Goal: Browse casually

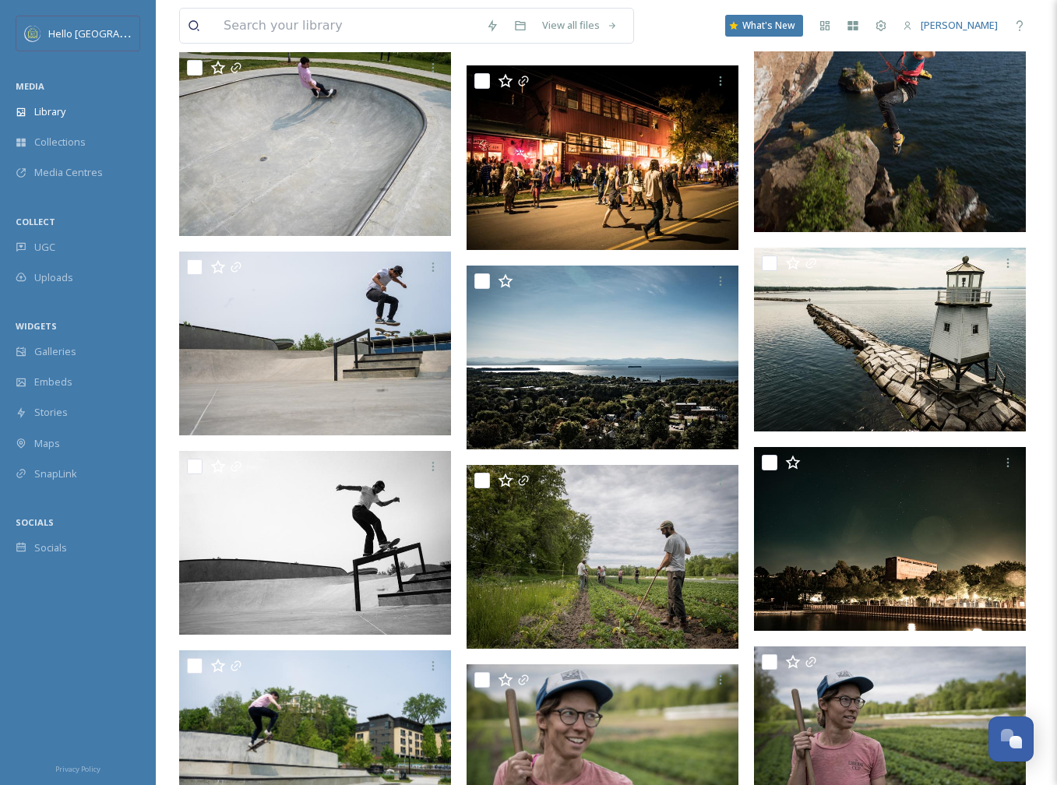
scroll to position [95811, 0]
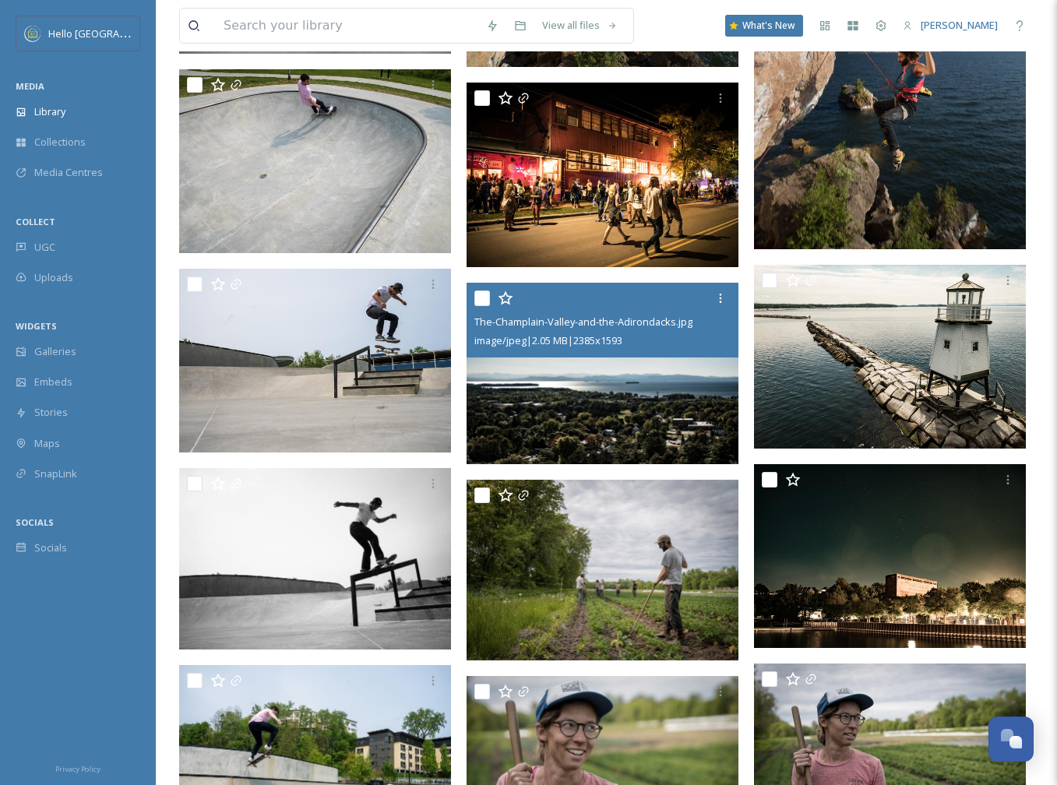
click at [607, 407] on img at bounding box center [603, 374] width 272 height 182
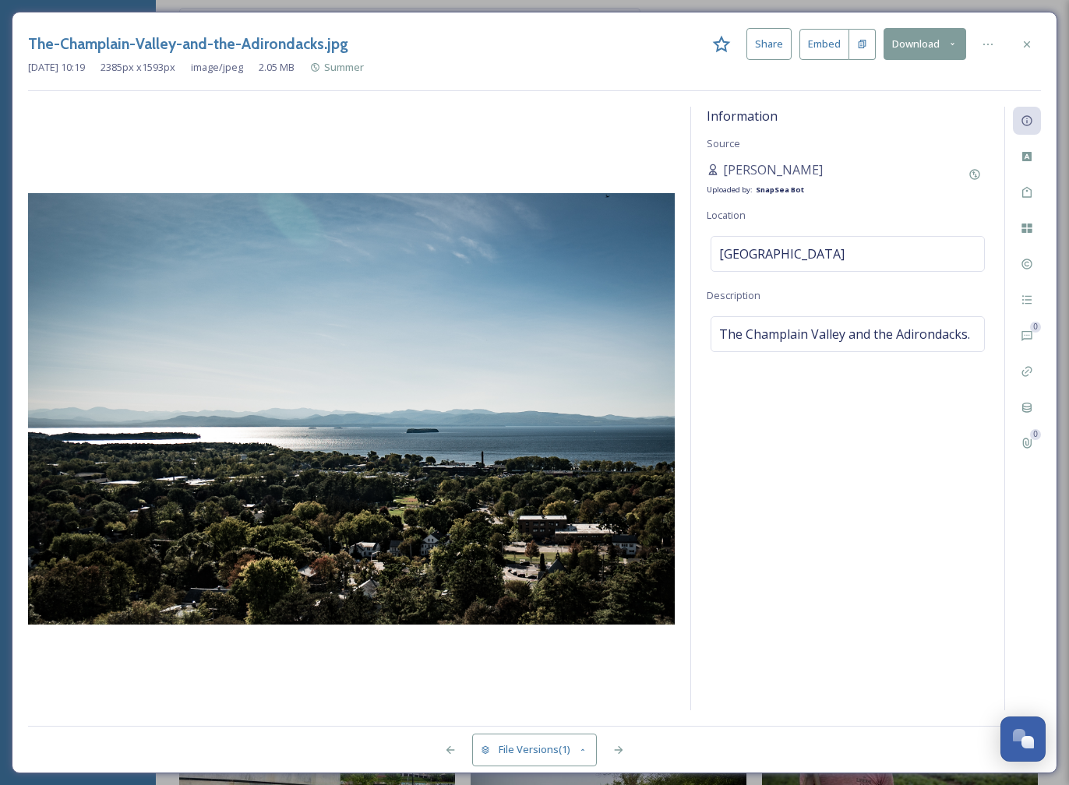
click at [1023, 41] on icon at bounding box center [1027, 44] width 12 height 12
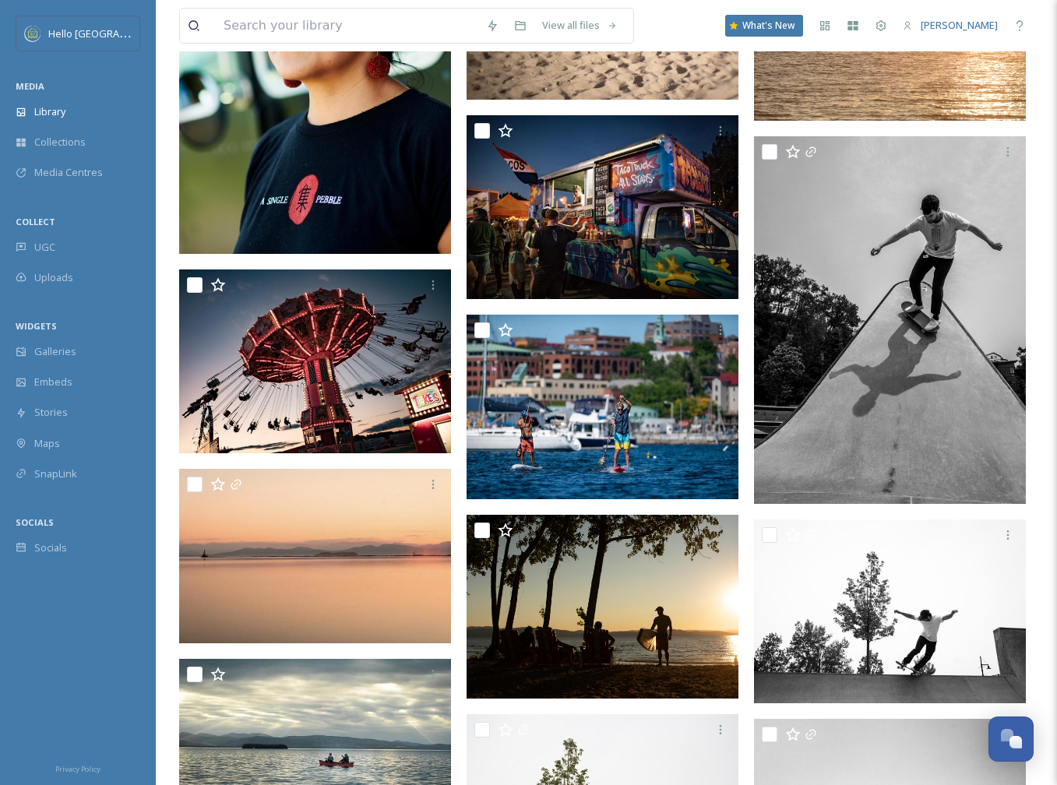
scroll to position [93163, 0]
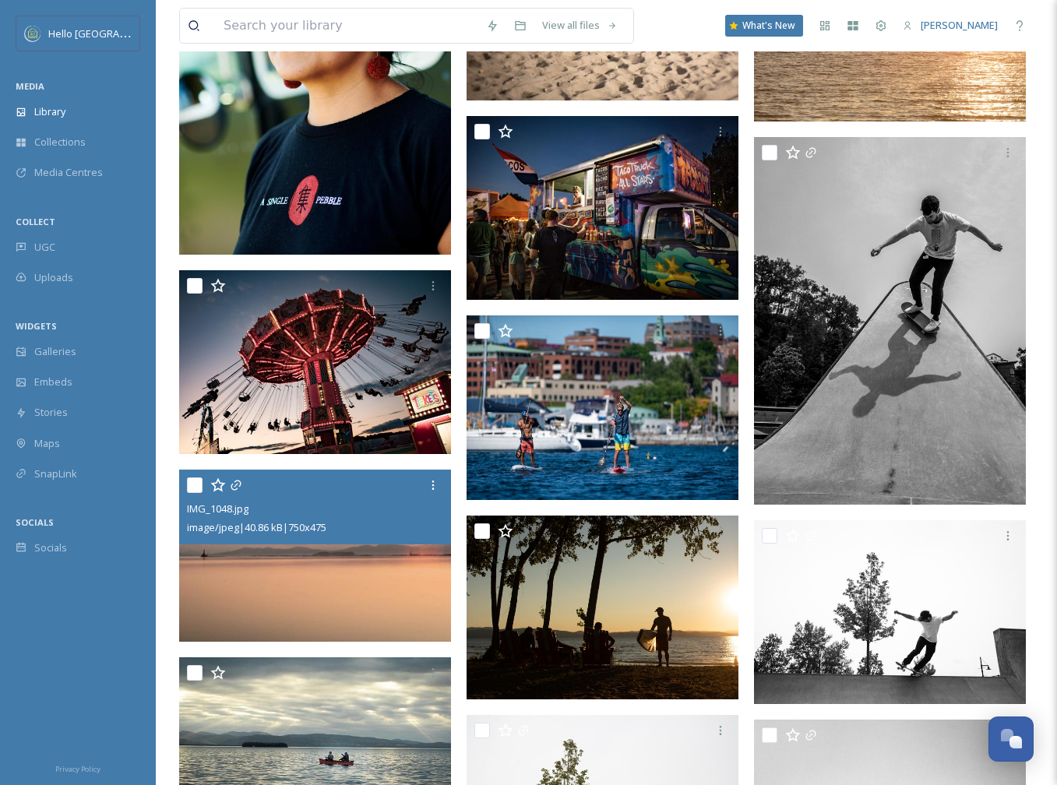
click at [310, 598] on img at bounding box center [315, 556] width 272 height 172
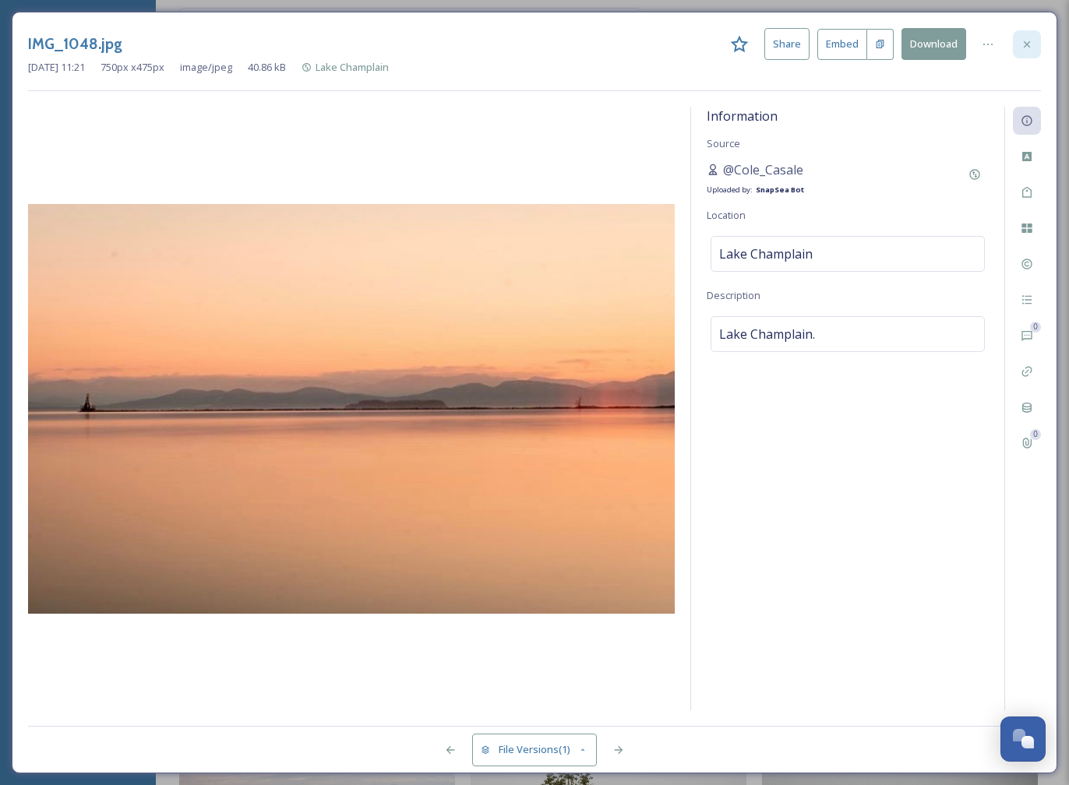
click at [1027, 44] on icon at bounding box center [1027, 44] width 6 height 6
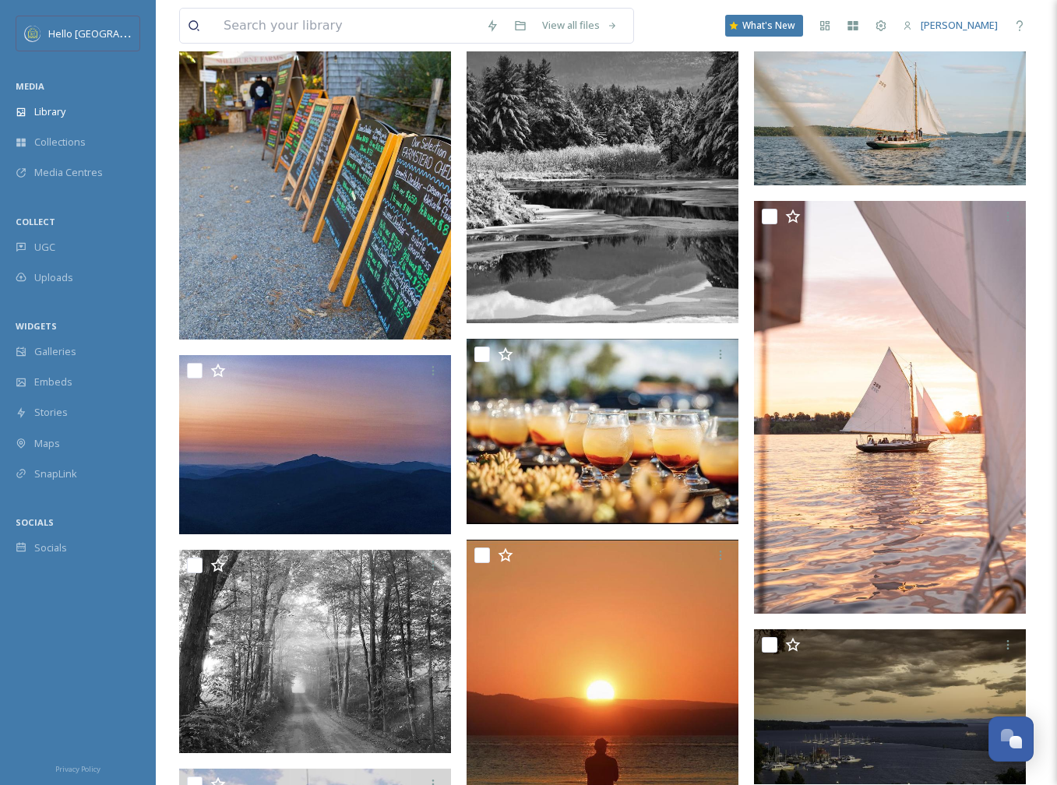
scroll to position [88388, 0]
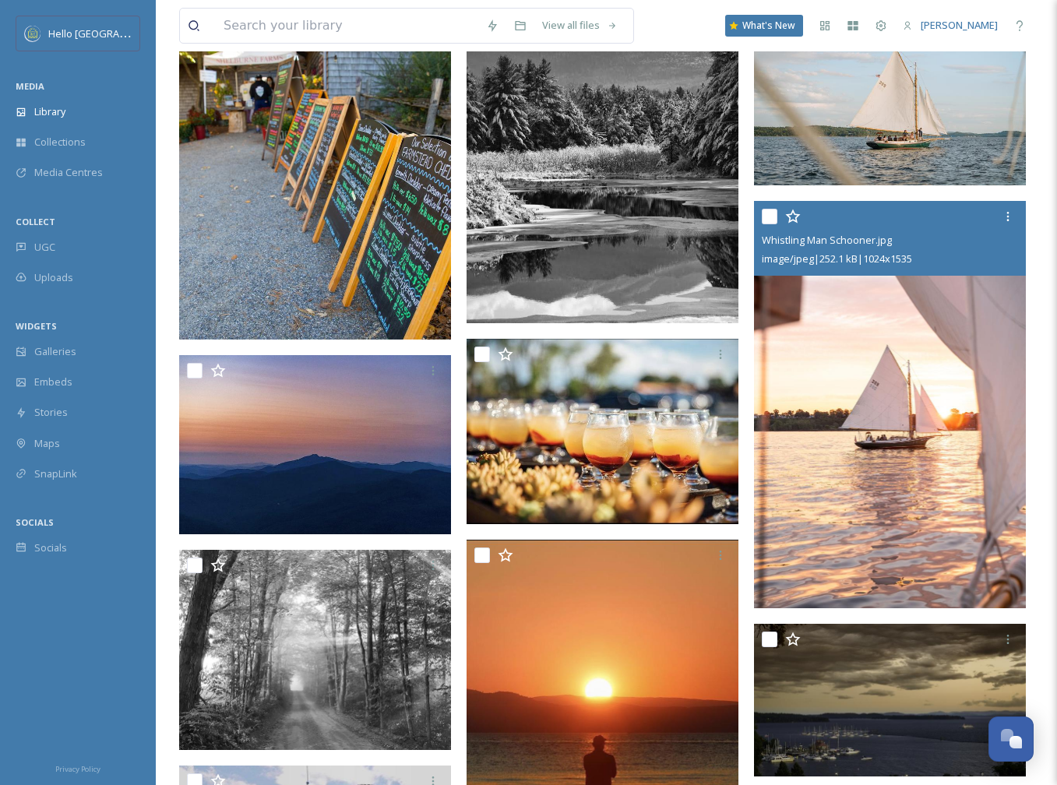
click at [880, 569] on img at bounding box center [890, 405] width 272 height 408
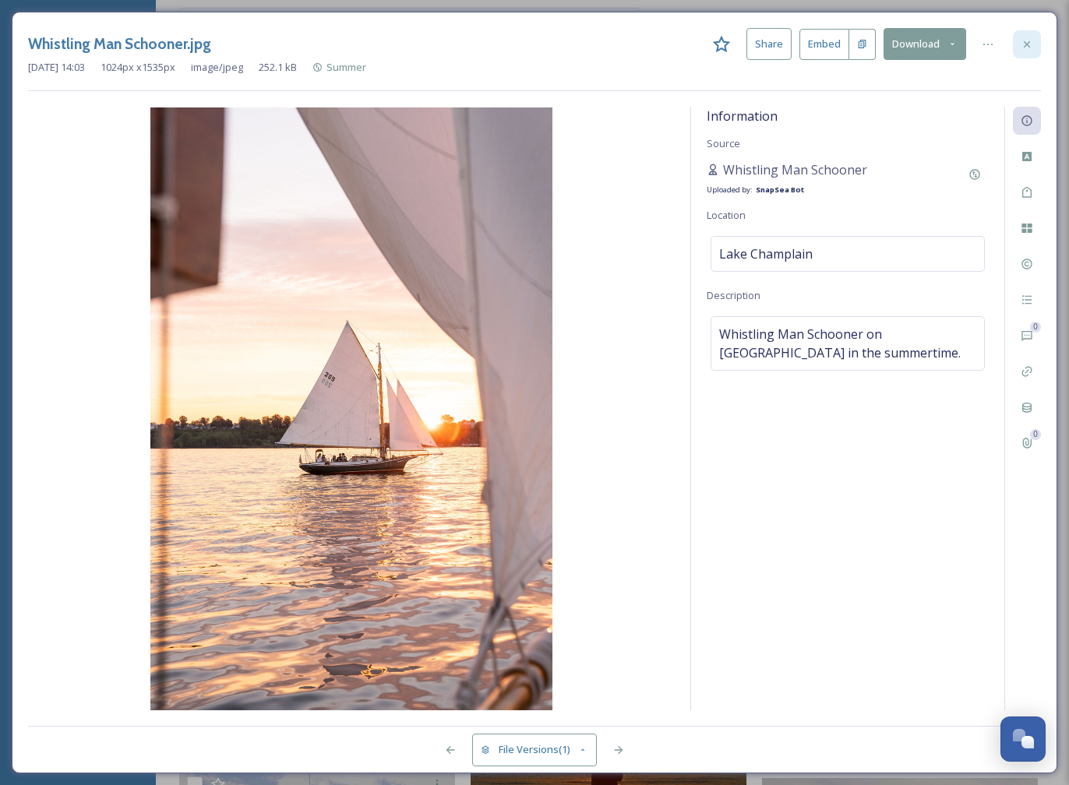
click at [1024, 38] on icon at bounding box center [1027, 44] width 12 height 12
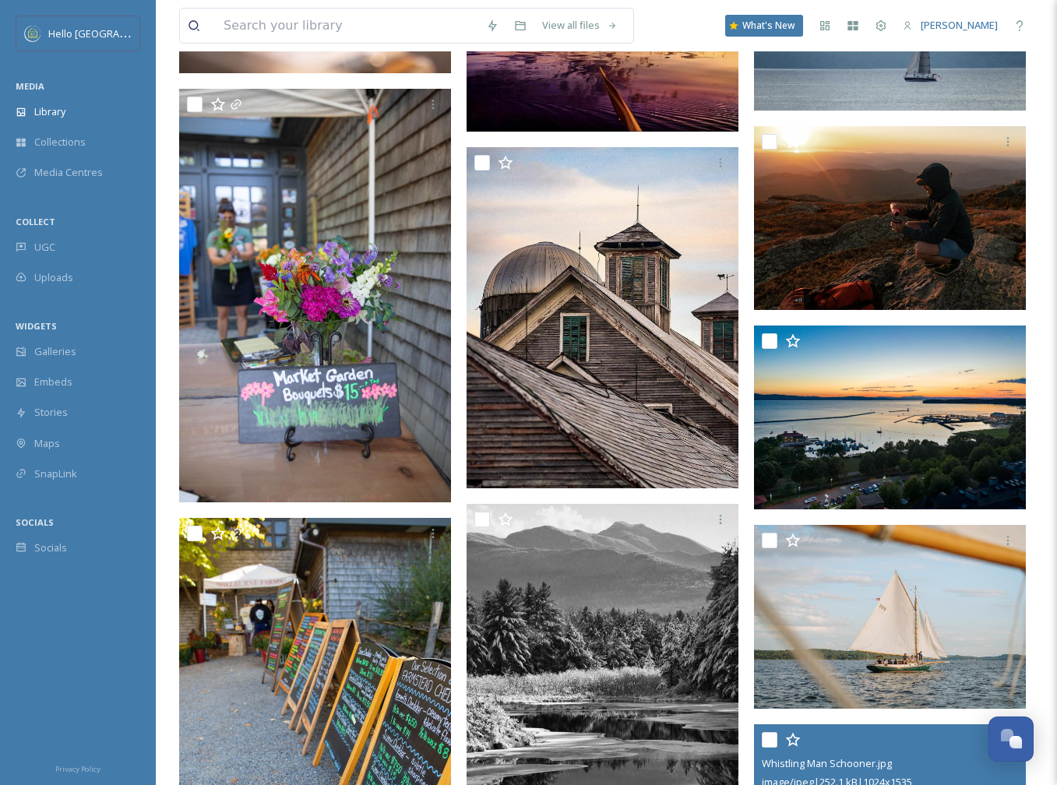
scroll to position [87826, 0]
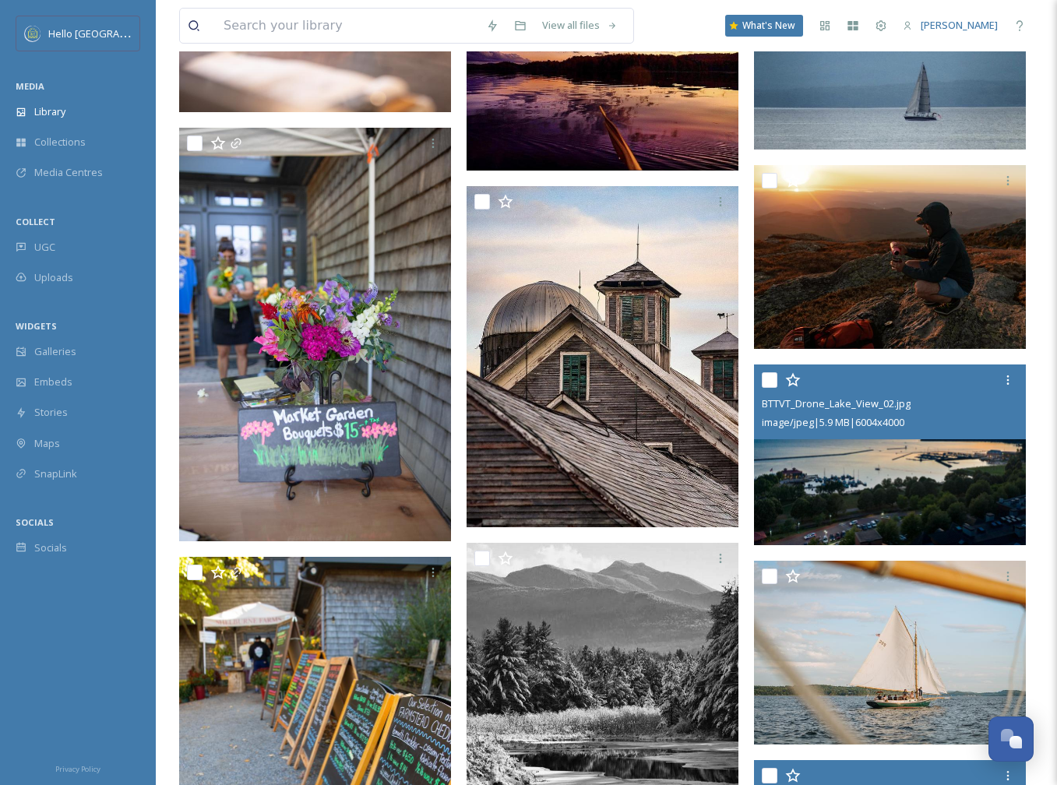
click at [920, 528] on img at bounding box center [890, 455] width 272 height 181
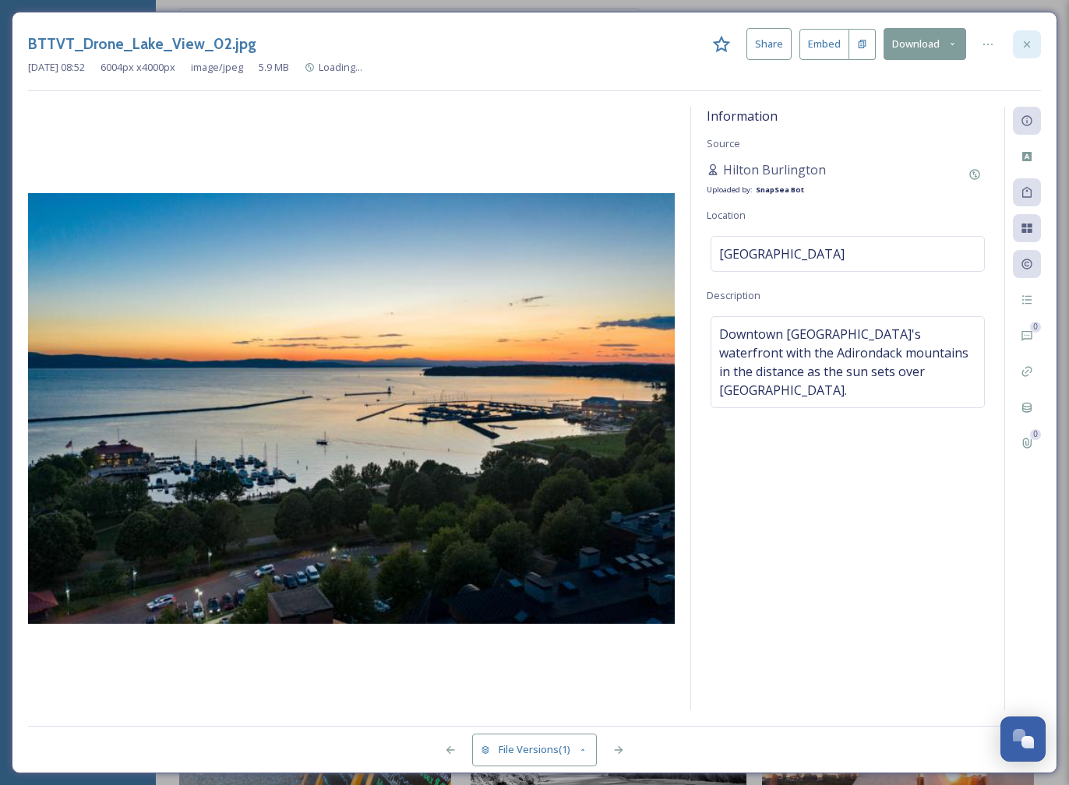
click at [1029, 38] on icon at bounding box center [1027, 44] width 12 height 12
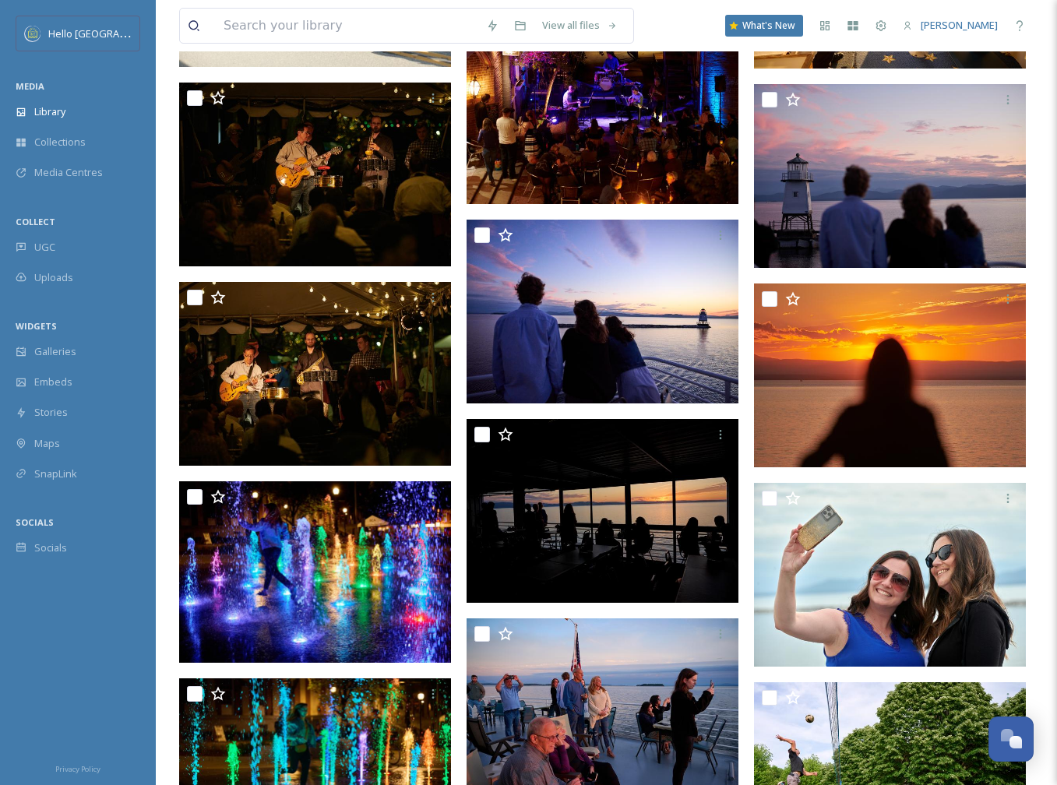
scroll to position [81303, 0]
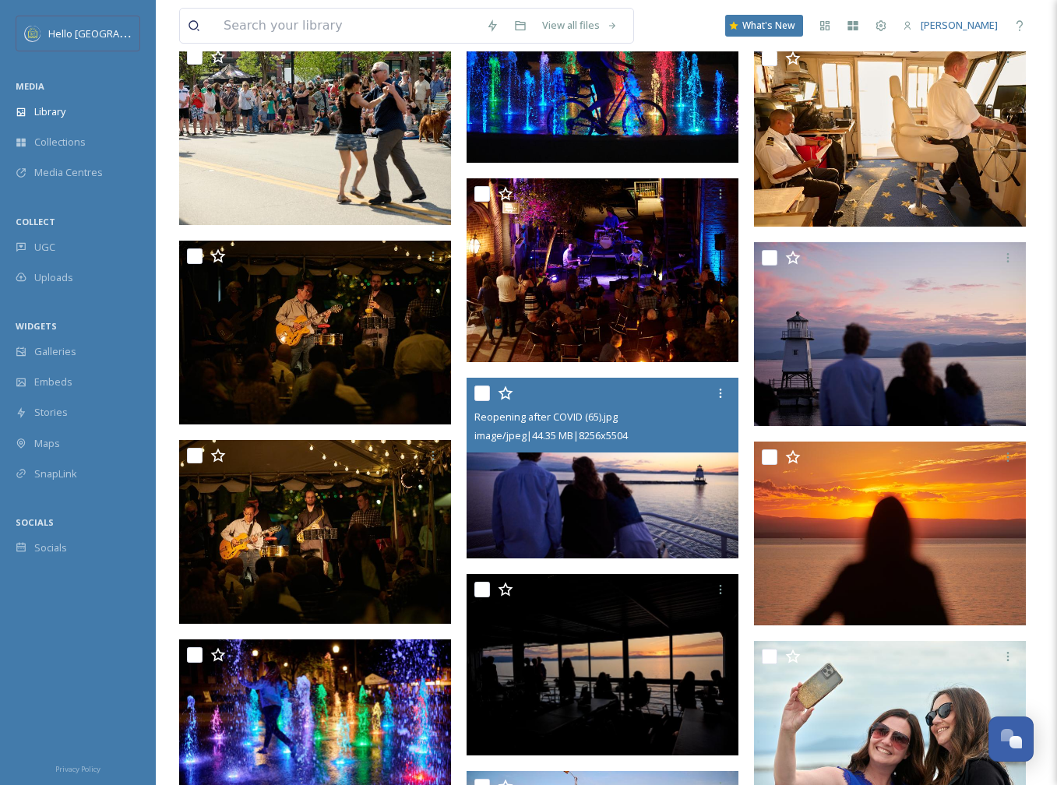
click at [581, 504] on img at bounding box center [603, 468] width 272 height 182
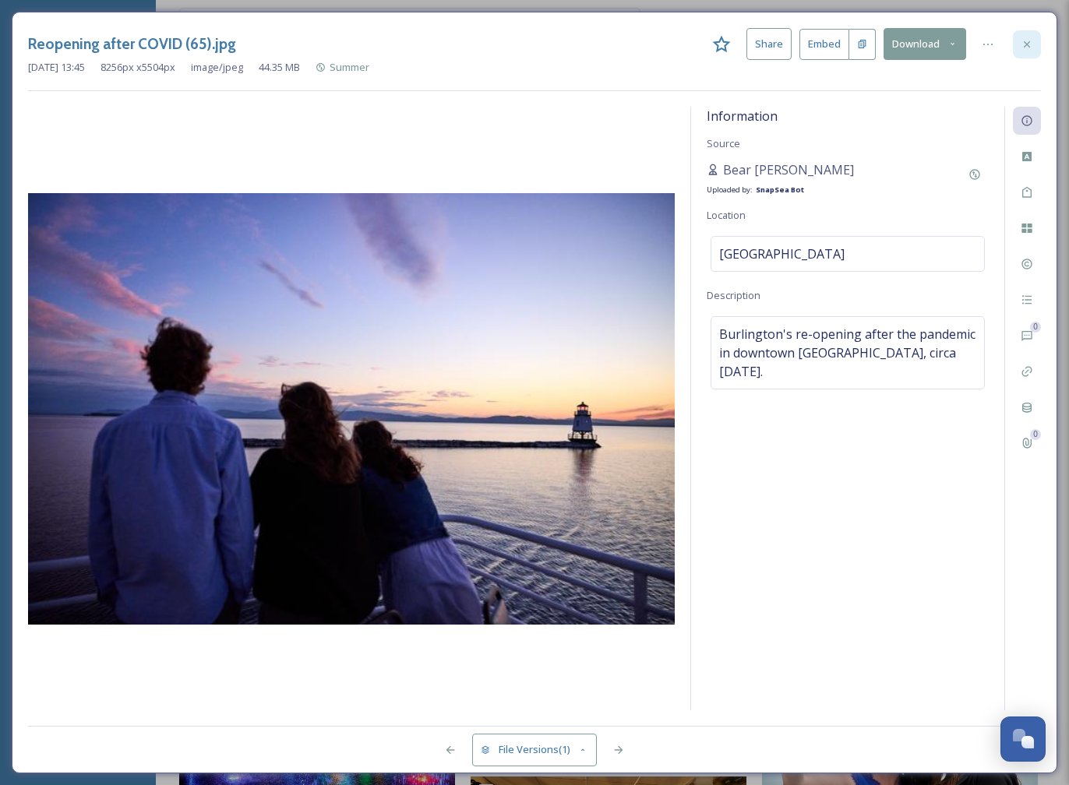
click at [1030, 45] on icon at bounding box center [1027, 44] width 12 height 12
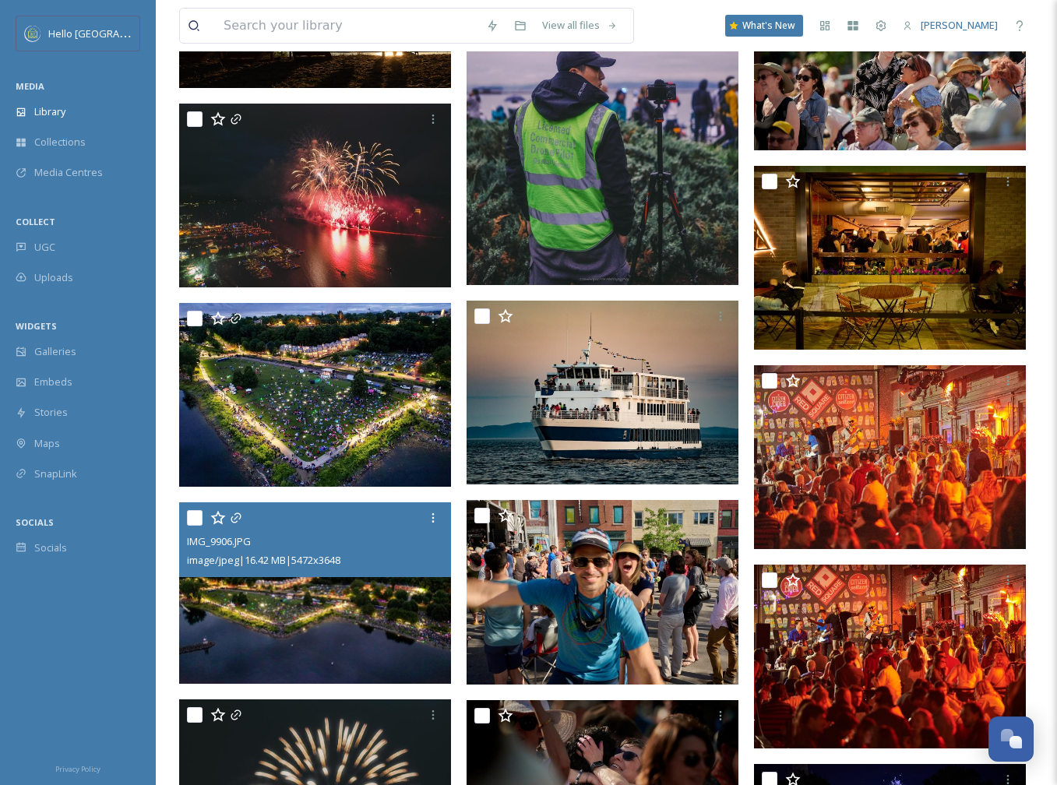
scroll to position [79384, 0]
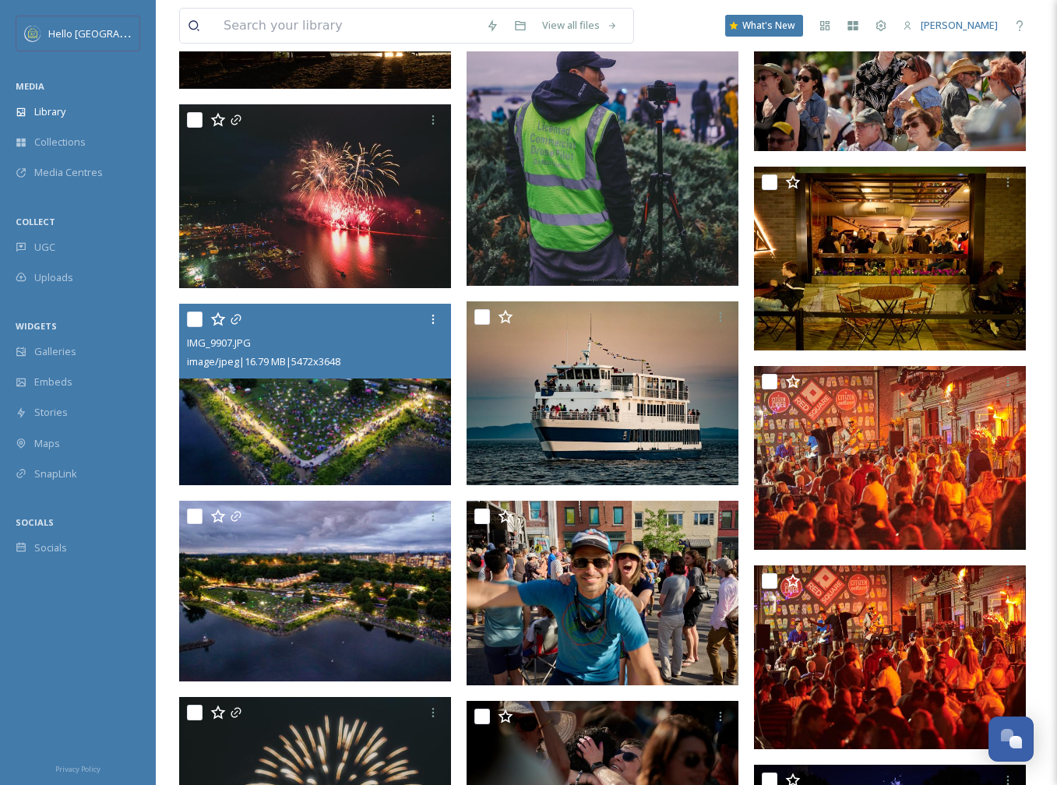
click at [335, 424] on img at bounding box center [315, 395] width 272 height 182
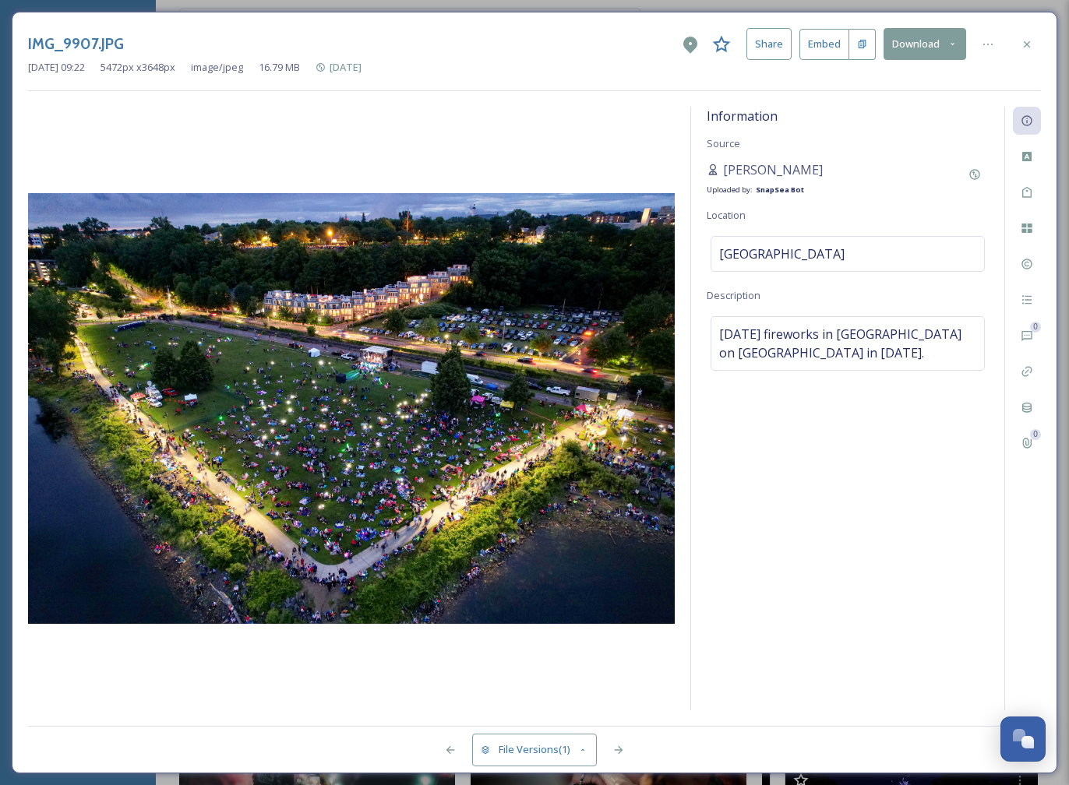
click at [1026, 35] on div at bounding box center [1027, 44] width 28 height 28
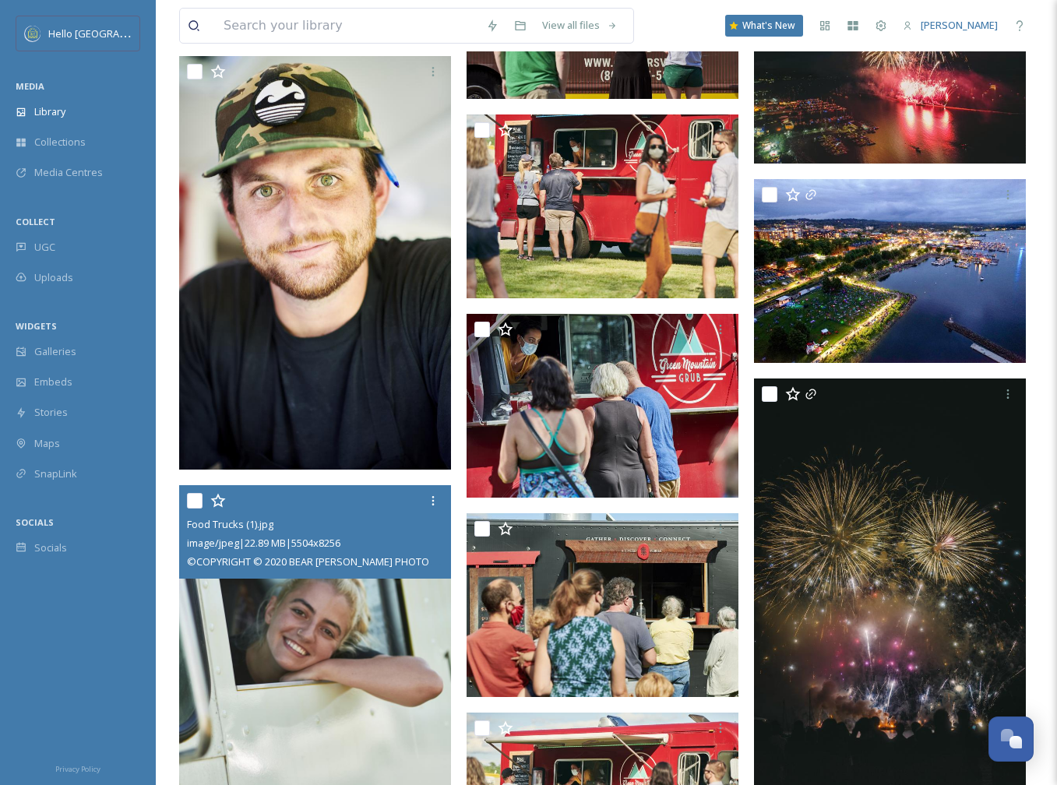
scroll to position [77348, 0]
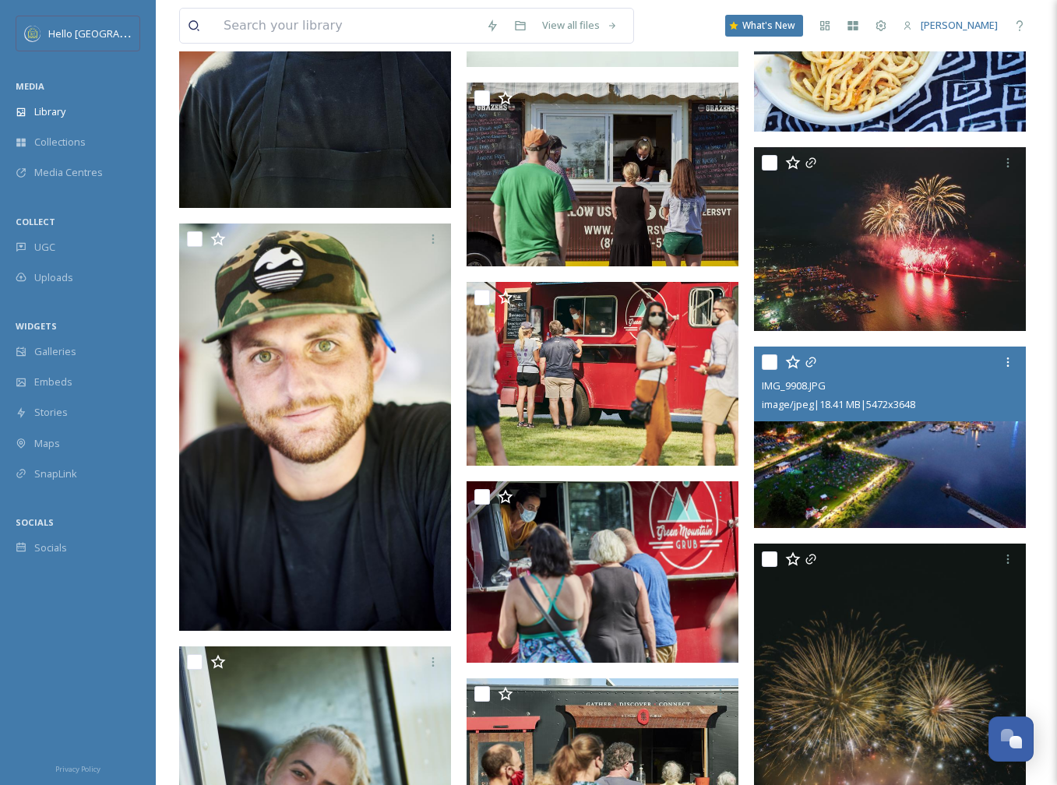
click at [895, 493] on img at bounding box center [890, 438] width 272 height 182
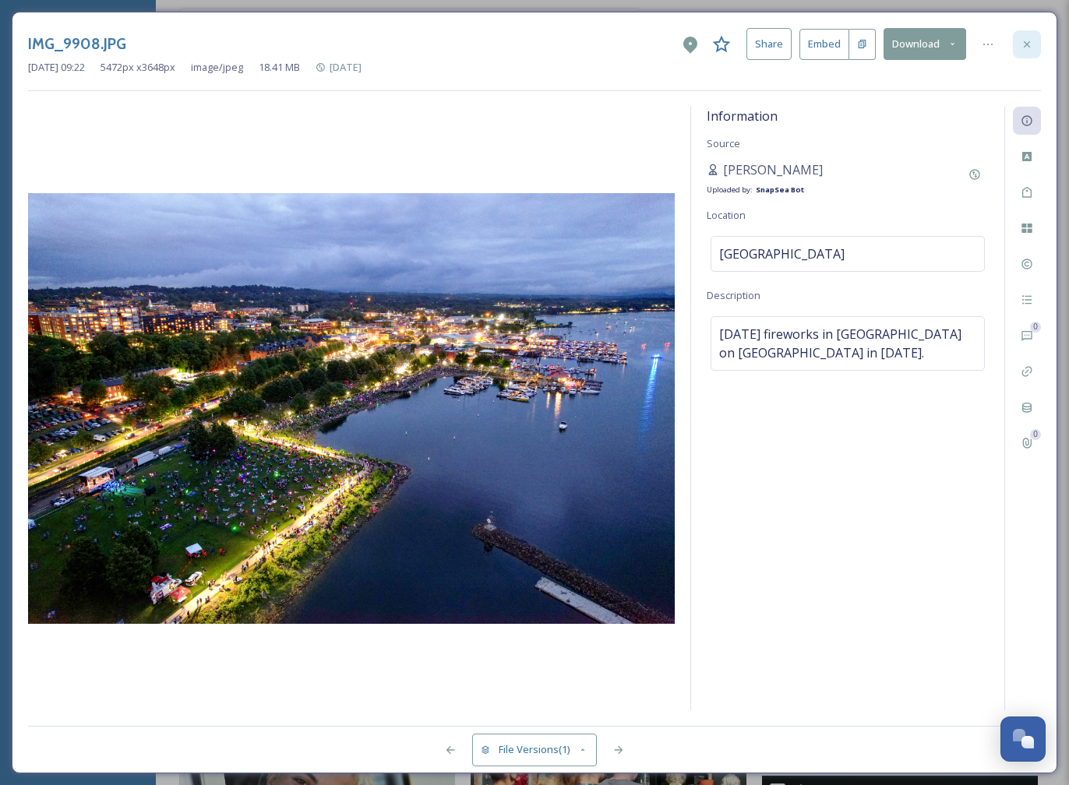
click at [1029, 50] on div at bounding box center [1027, 44] width 28 height 28
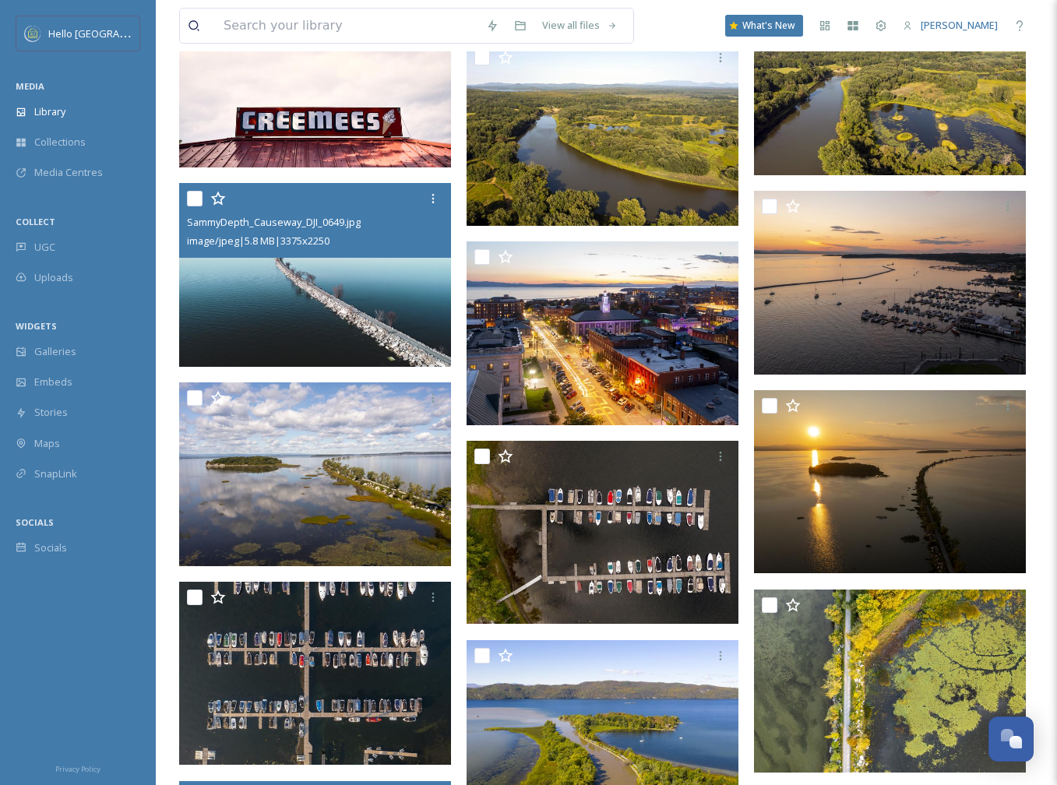
scroll to position [55511, 0]
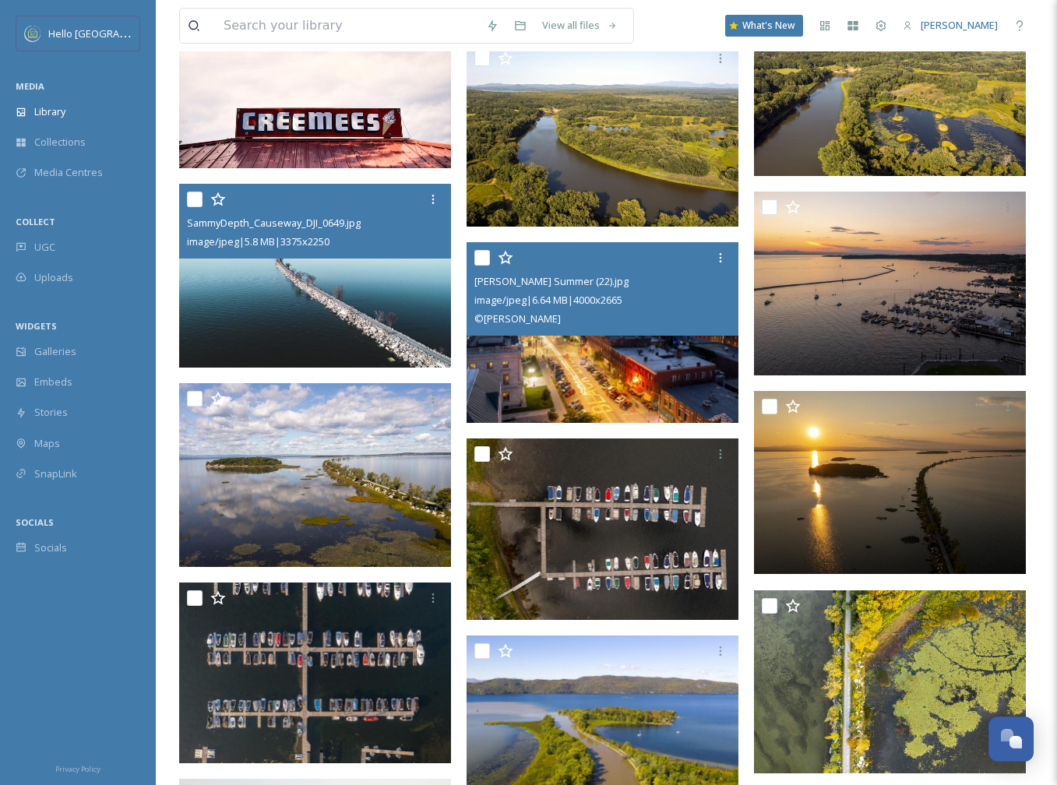
click at [634, 410] on img at bounding box center [603, 332] width 272 height 181
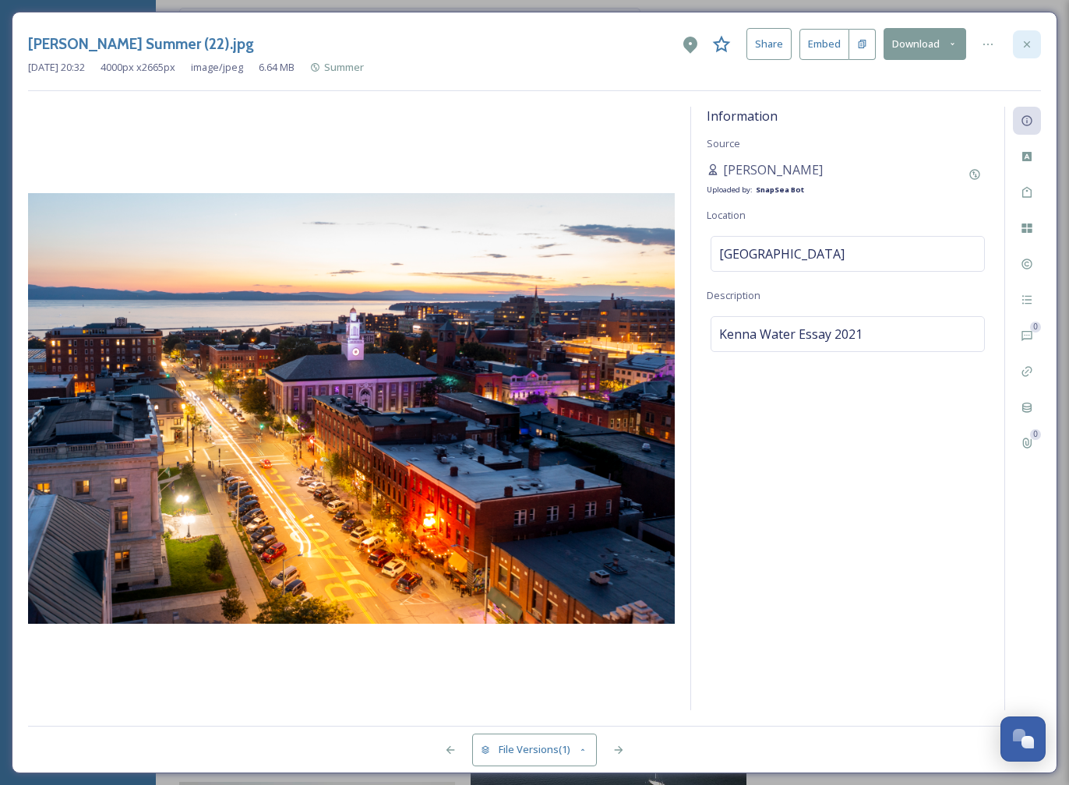
click at [1022, 47] on icon at bounding box center [1027, 44] width 12 height 12
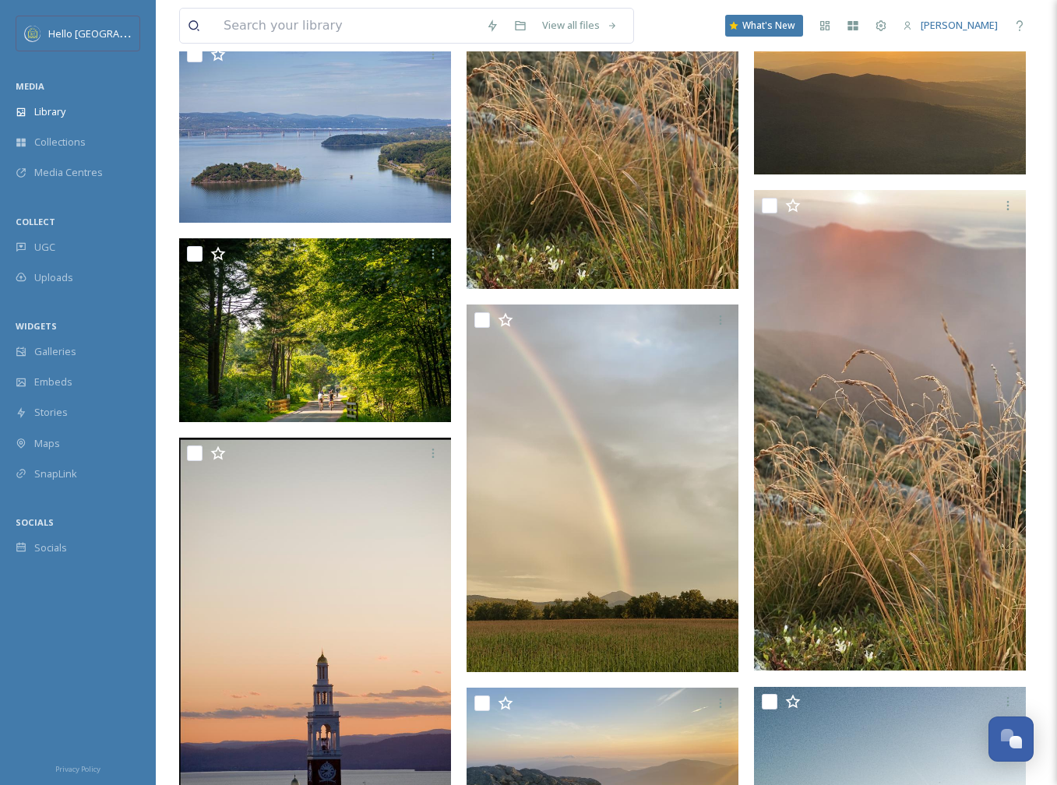
scroll to position [48917, 0]
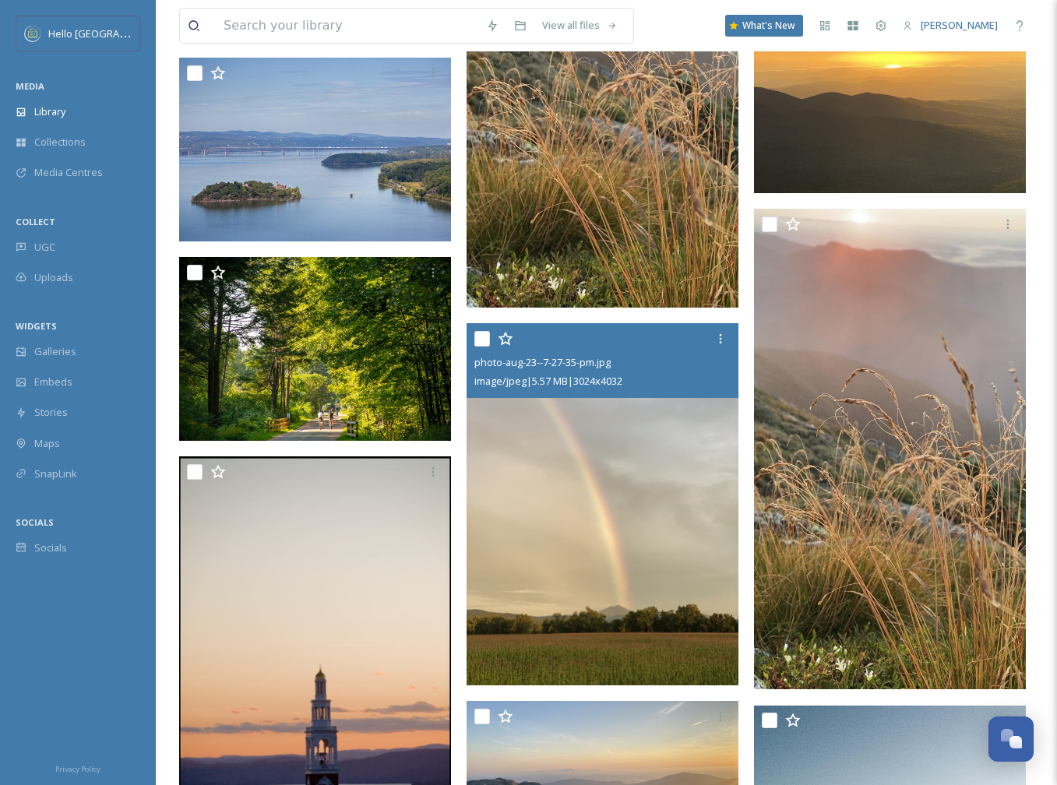
click at [591, 630] on img at bounding box center [603, 504] width 272 height 362
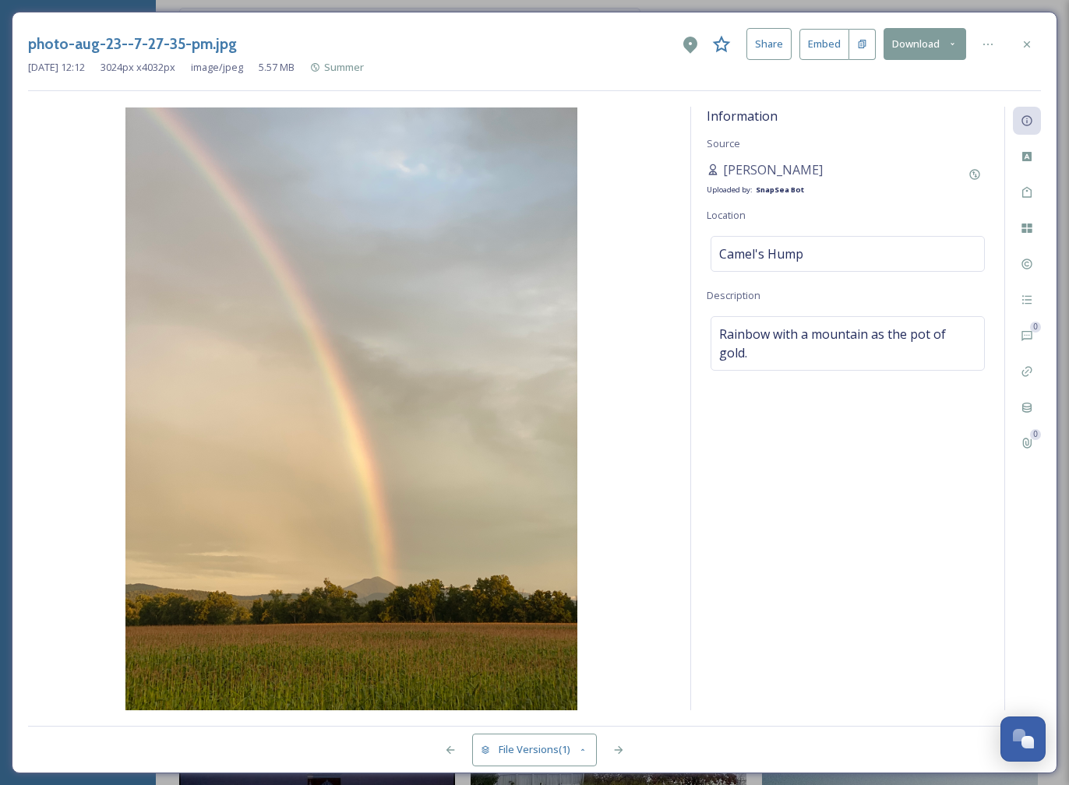
click at [1029, 44] on icon at bounding box center [1027, 44] width 12 height 12
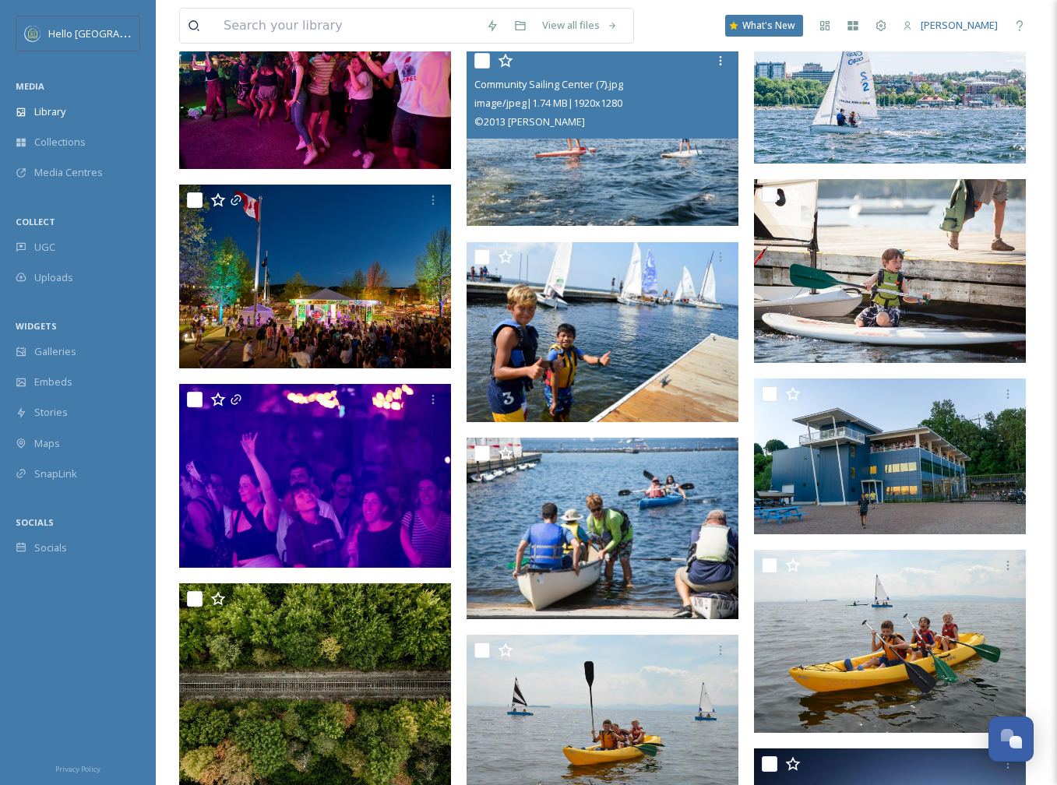
scroll to position [46589, 0]
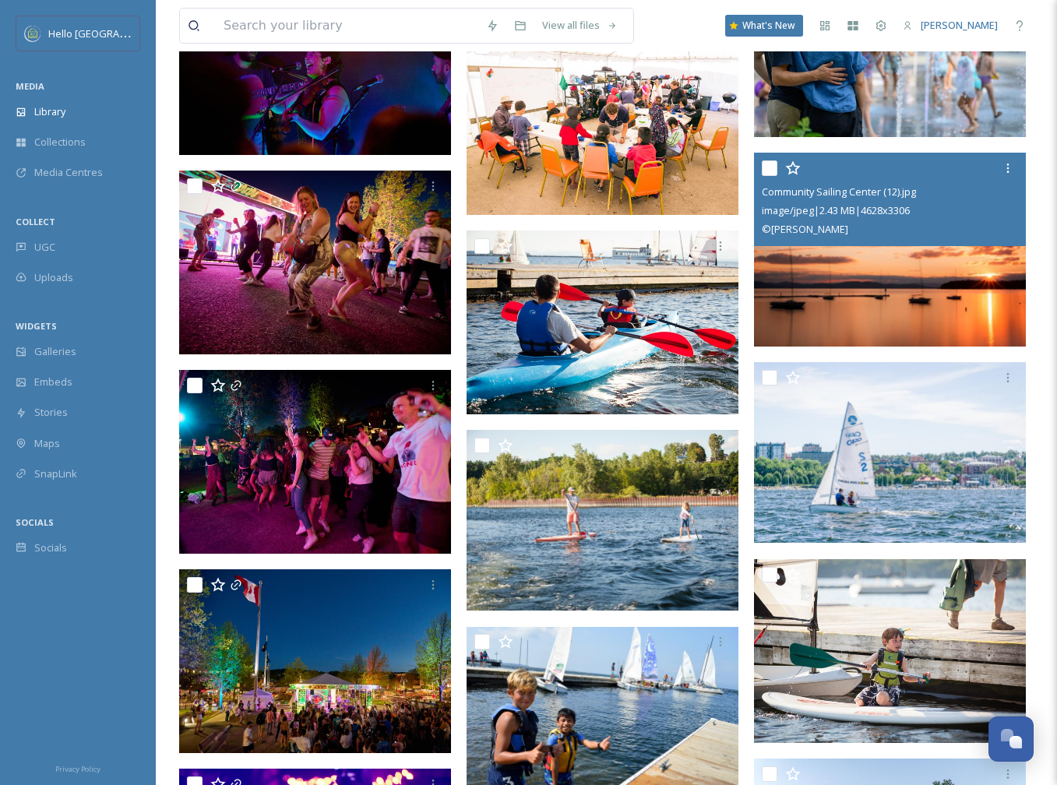
click at [916, 302] on img at bounding box center [890, 250] width 272 height 194
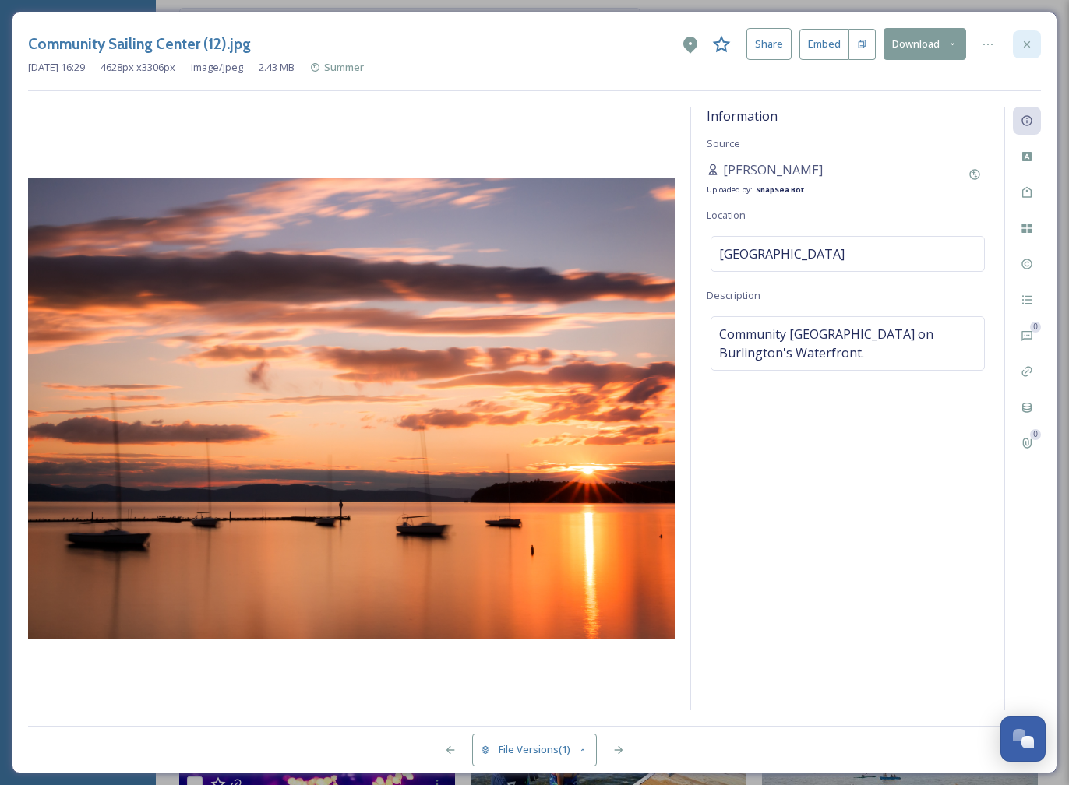
click at [1025, 38] on icon at bounding box center [1027, 44] width 12 height 12
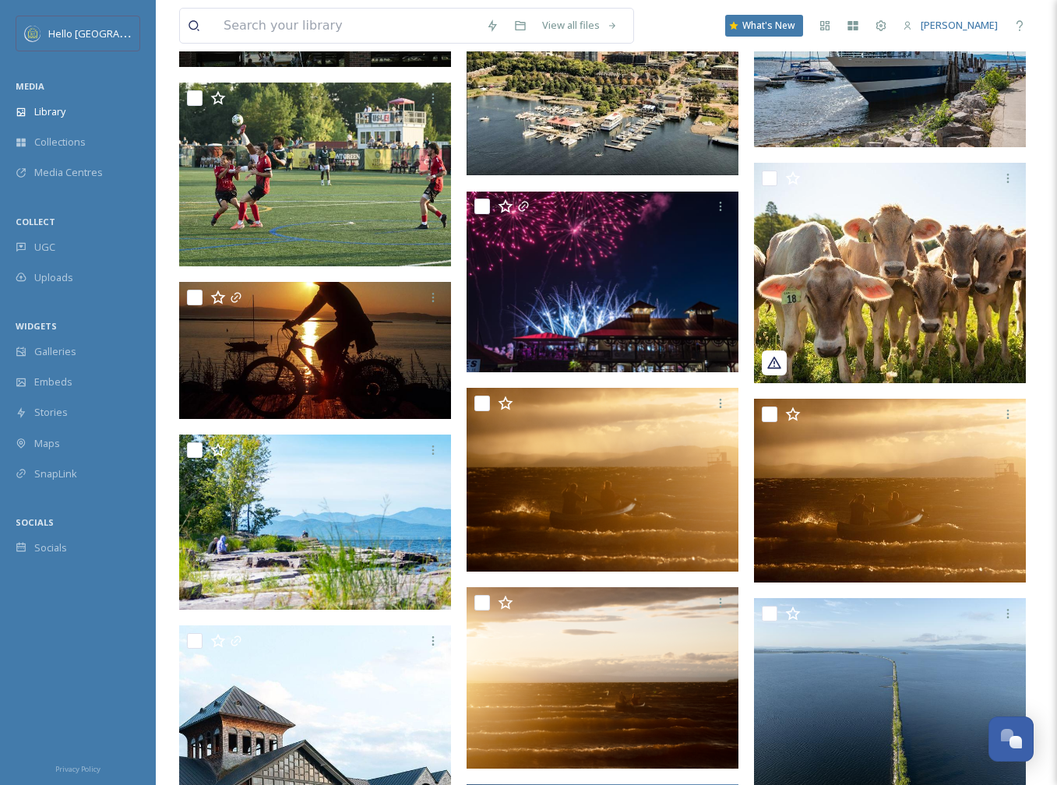
scroll to position [838, 0]
